Goal: Task Accomplishment & Management: Manage account settings

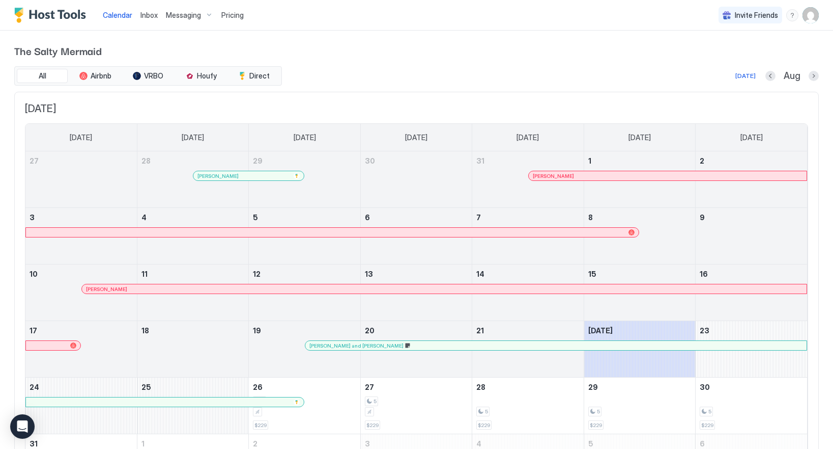
click at [807, 10] on img "User profile" at bounding box center [811, 15] width 16 height 16
click at [720, 59] on span "Settings" at bounding box center [719, 56] width 27 height 9
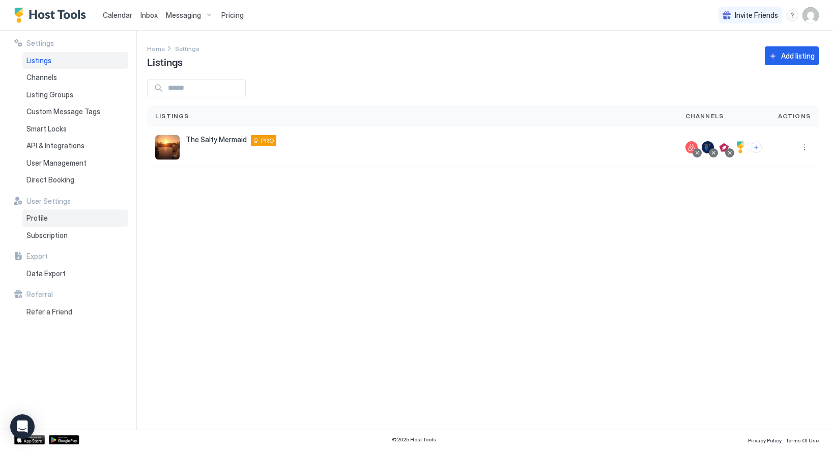
click at [35, 220] on span "Profile" at bounding box center [36, 217] width 21 height 9
